Goal: Find specific page/section: Find specific page/section

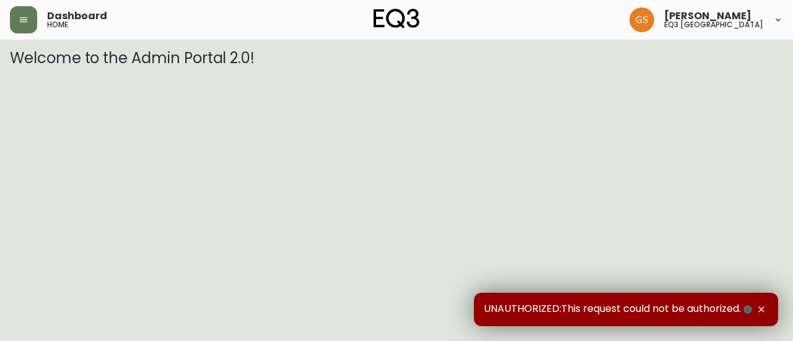
click at [780, 18] on icon at bounding box center [778, 20] width 10 height 10
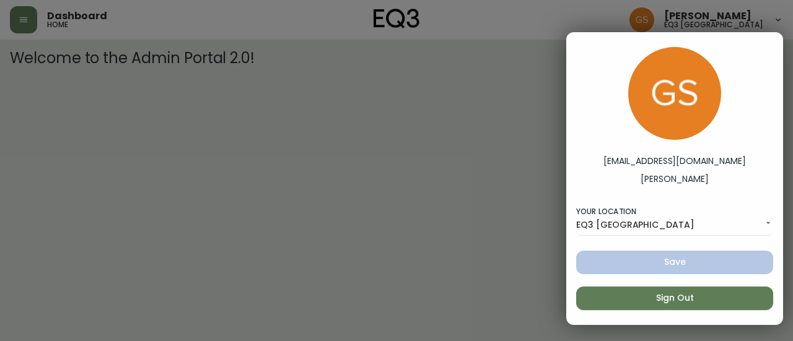
click at [454, 143] on div at bounding box center [396, 170] width 793 height 341
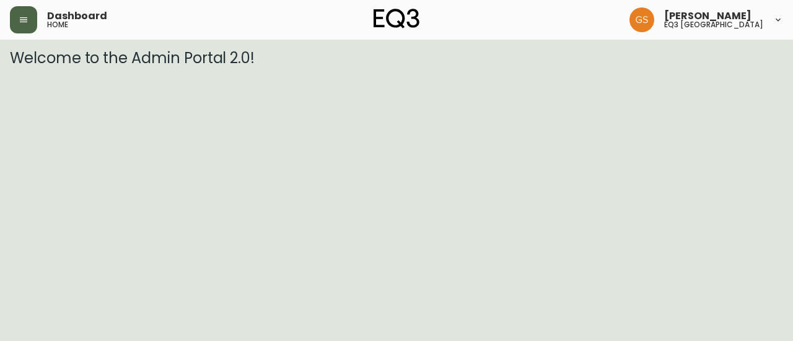
click at [30, 27] on button "button" at bounding box center [23, 19] width 27 height 27
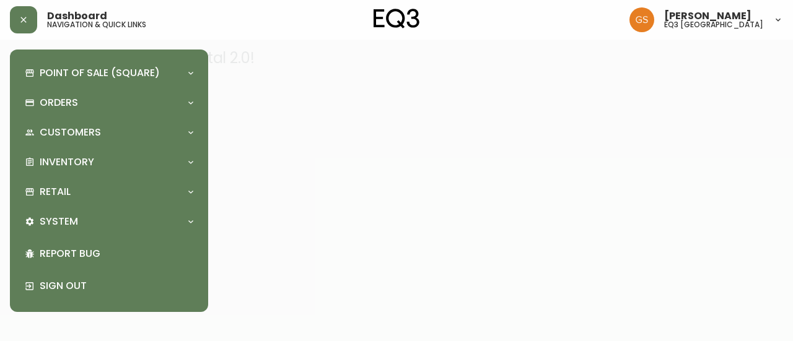
click at [294, 183] on div at bounding box center [396, 170] width 793 height 341
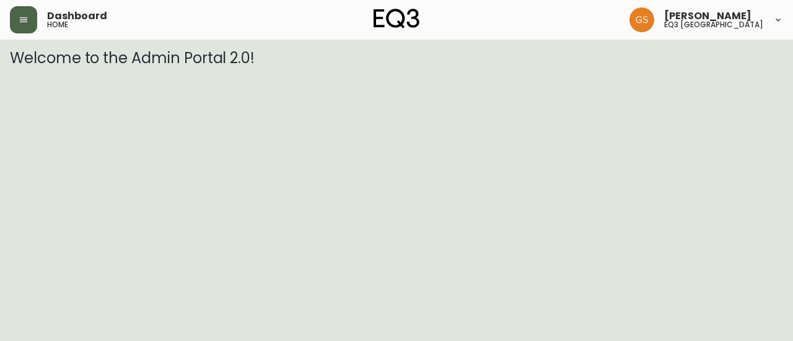
click at [19, 22] on icon "button" at bounding box center [24, 20] width 10 height 10
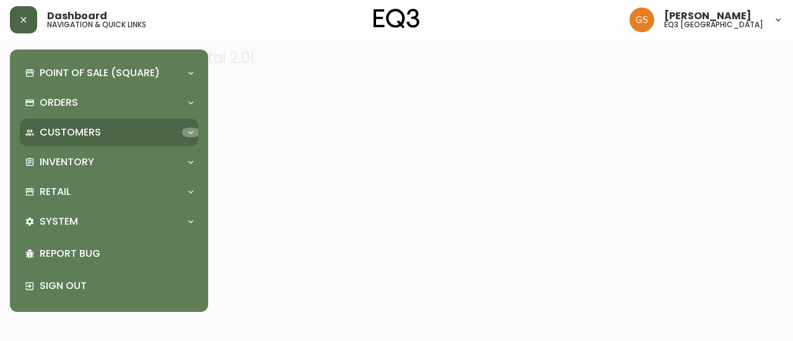
click at [182, 135] on div at bounding box center [191, 133] width 20 height 10
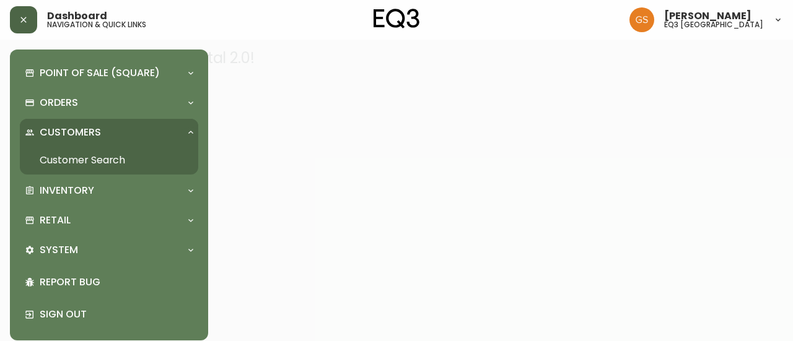
click at [106, 155] on link "Customer Search" at bounding box center [109, 160] width 178 height 28
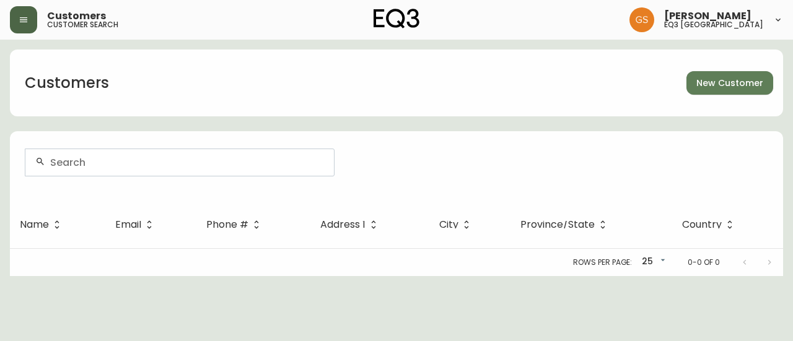
click at [160, 164] on input "text" at bounding box center [187, 163] width 274 height 12
